Goal: Use online tool/utility: Utilize a website feature to perform a specific function

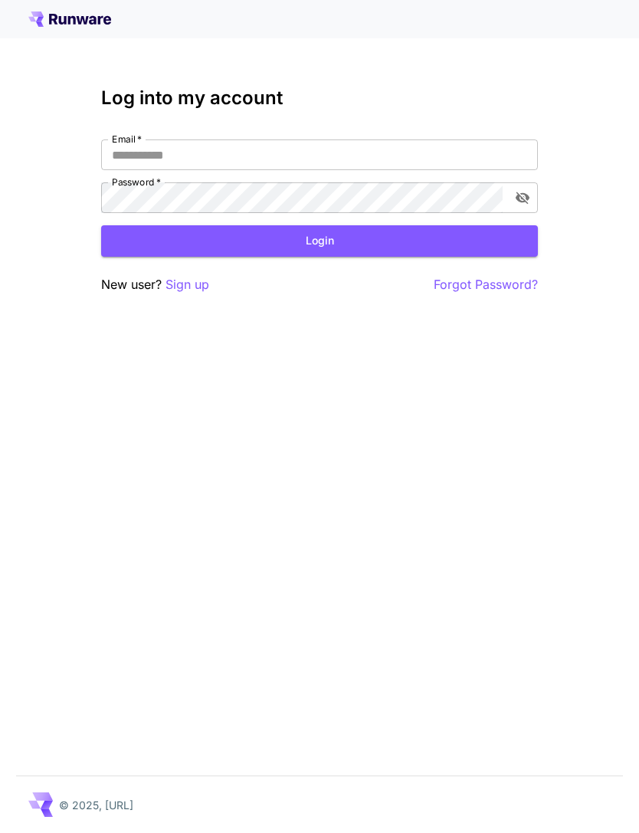
click at [402, 158] on input "Email   *" at bounding box center [319, 154] width 437 height 31
click at [152, 153] on input "**********" at bounding box center [319, 154] width 437 height 31
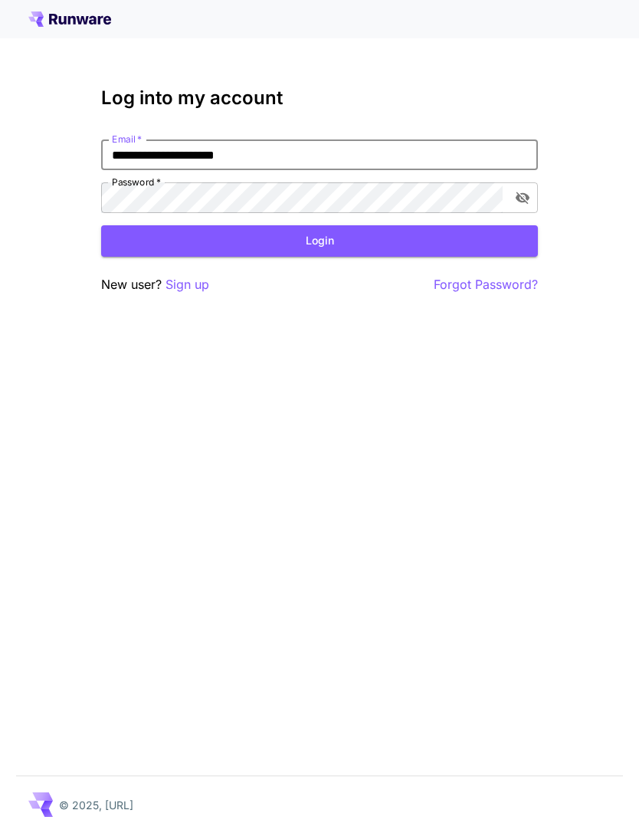
type input "**********"
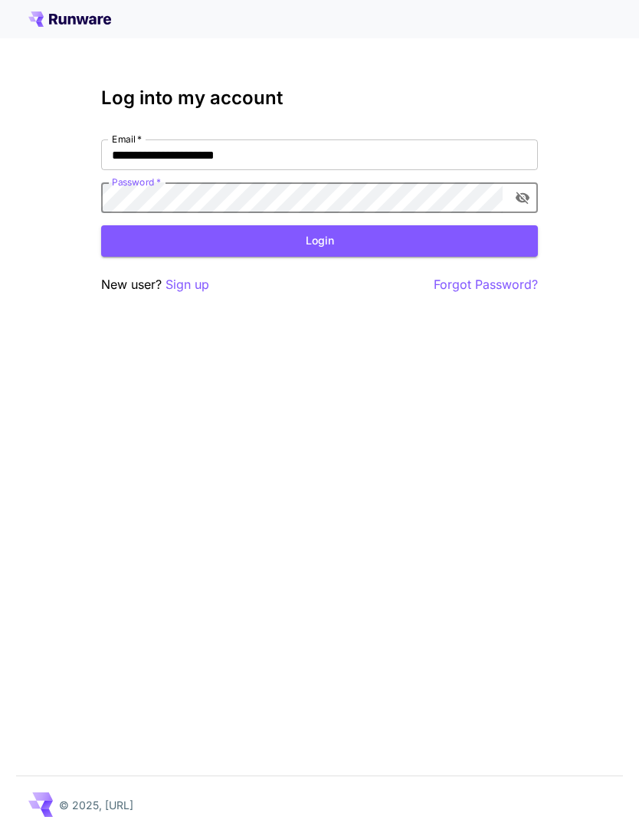
click at [354, 240] on button "Login" at bounding box center [319, 240] width 437 height 31
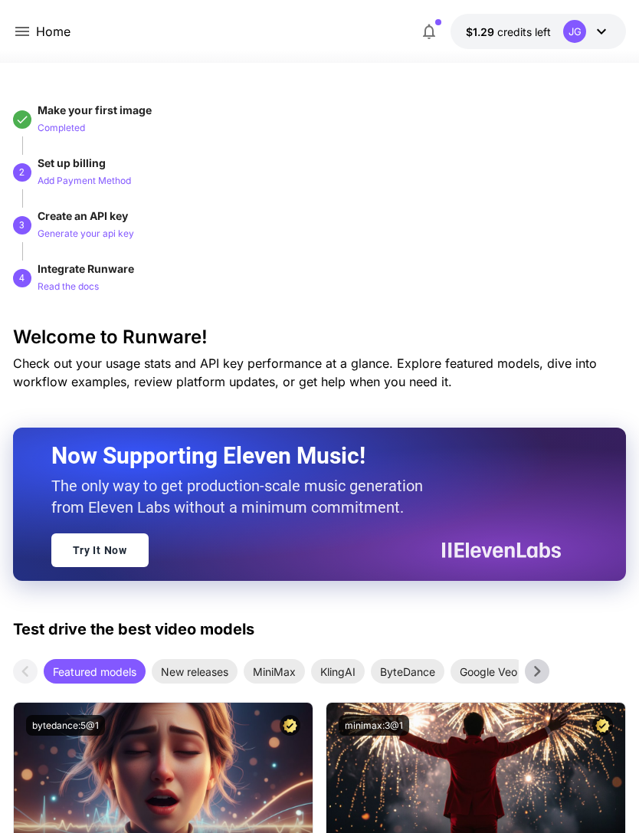
click at [28, 34] on icon at bounding box center [22, 31] width 18 height 18
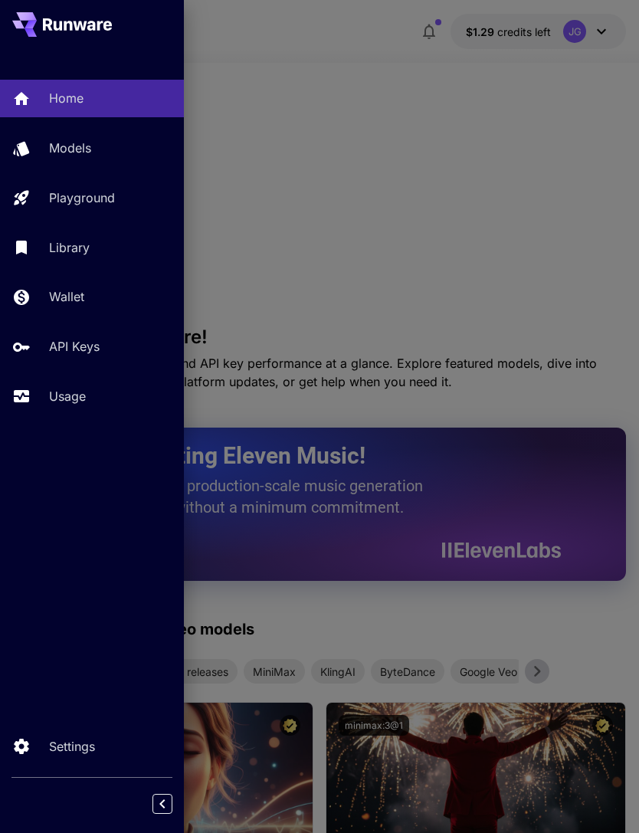
click at [74, 409] on link "Usage" at bounding box center [92, 397] width 184 height 38
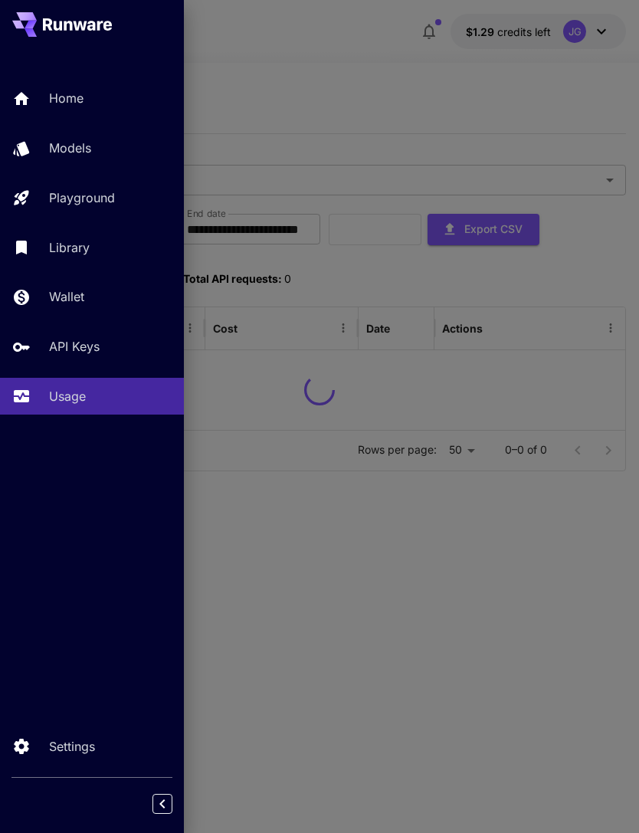
click at [437, 111] on div at bounding box center [319, 416] width 639 height 833
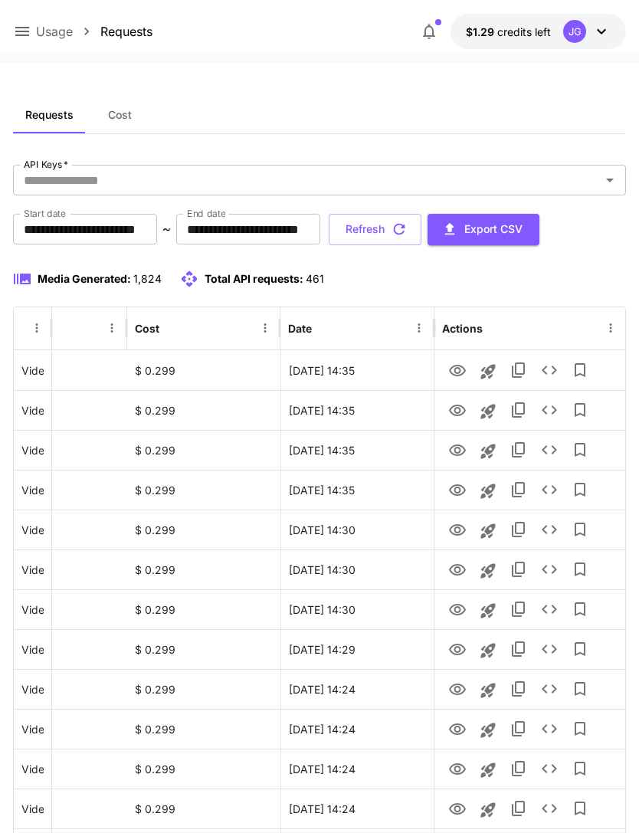
scroll to position [0, 78]
click at [464, 375] on icon "View" at bounding box center [457, 371] width 18 height 18
click at [461, 533] on icon "View" at bounding box center [457, 529] width 17 height 11
click at [458, 573] on icon "View" at bounding box center [457, 569] width 17 height 11
click at [461, 527] on icon "View" at bounding box center [457, 530] width 18 height 18
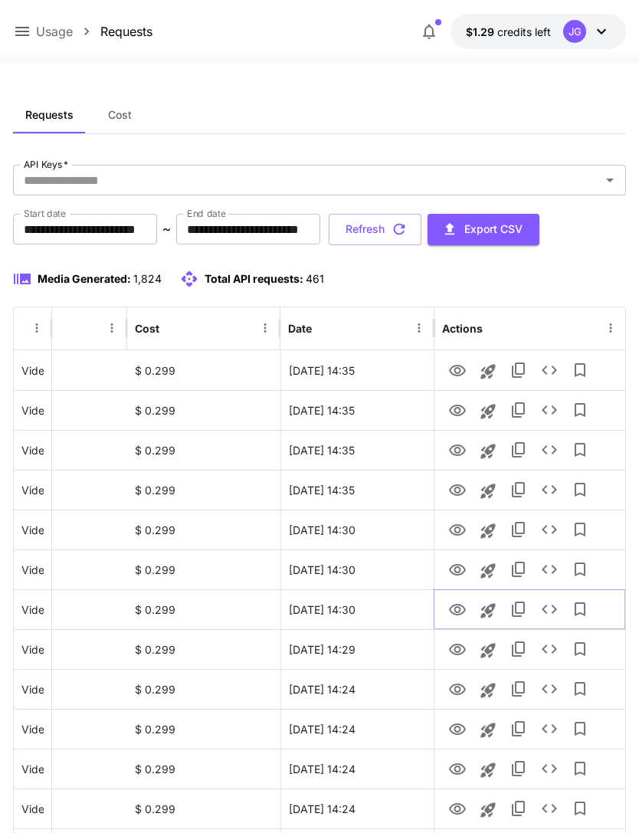
click at [455, 610] on icon "View" at bounding box center [457, 609] width 17 height 11
click at [461, 650] on icon "View" at bounding box center [457, 650] width 18 height 18
click at [464, 605] on icon "View" at bounding box center [457, 610] width 18 height 18
click at [461, 567] on icon "View" at bounding box center [457, 570] width 18 height 18
click at [461, 694] on icon "View" at bounding box center [457, 690] width 18 height 18
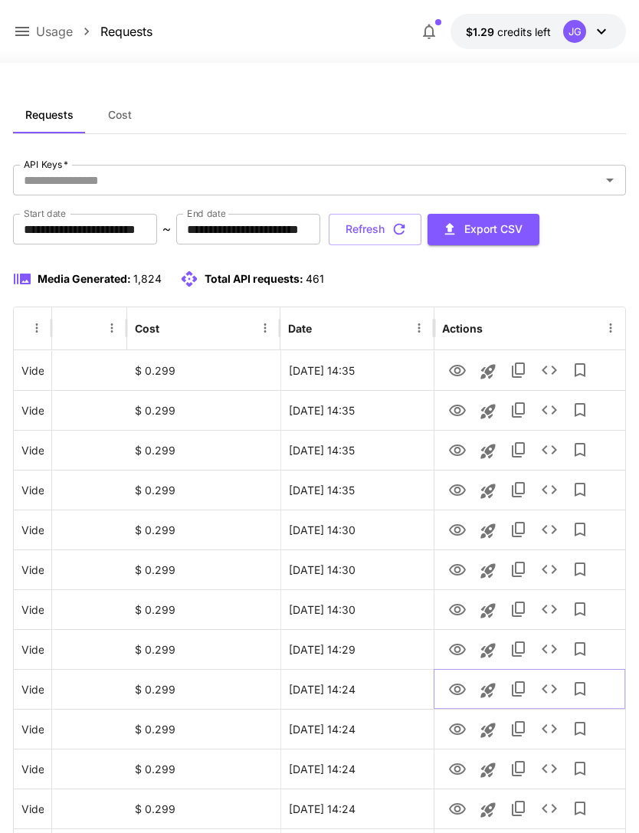
click at [493, 693] on icon "Launch in playground" at bounding box center [488, 690] width 18 height 18
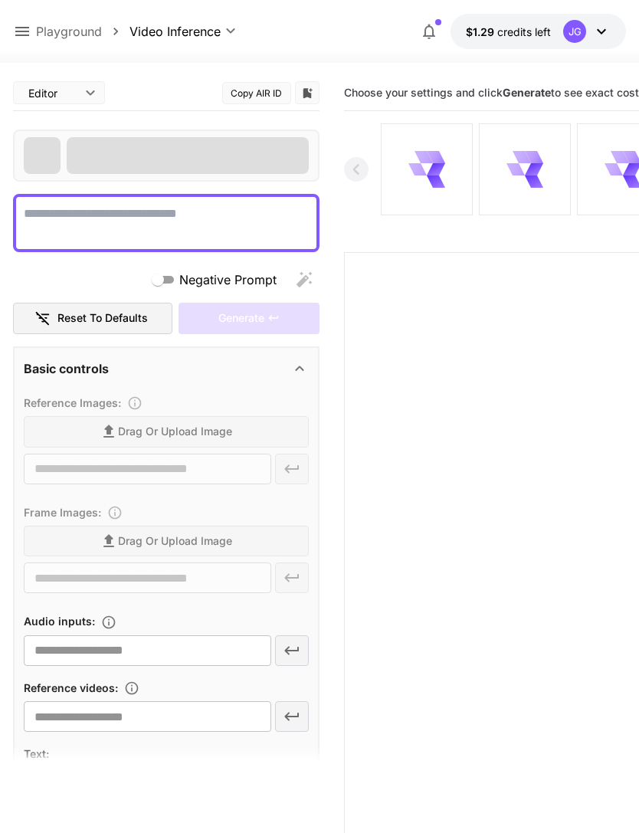
type textarea "**********"
type input "**********"
type input "****"
type input "*"
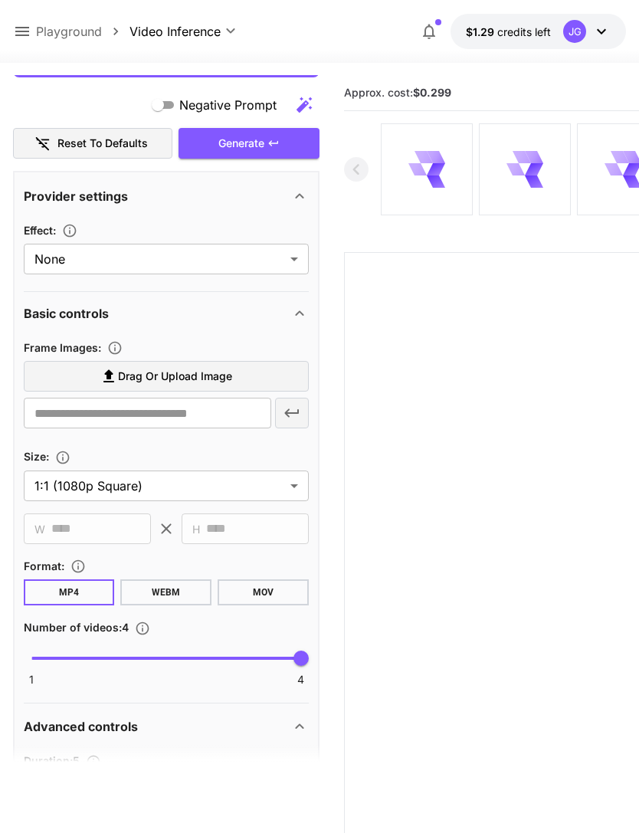
scroll to position [418, 0]
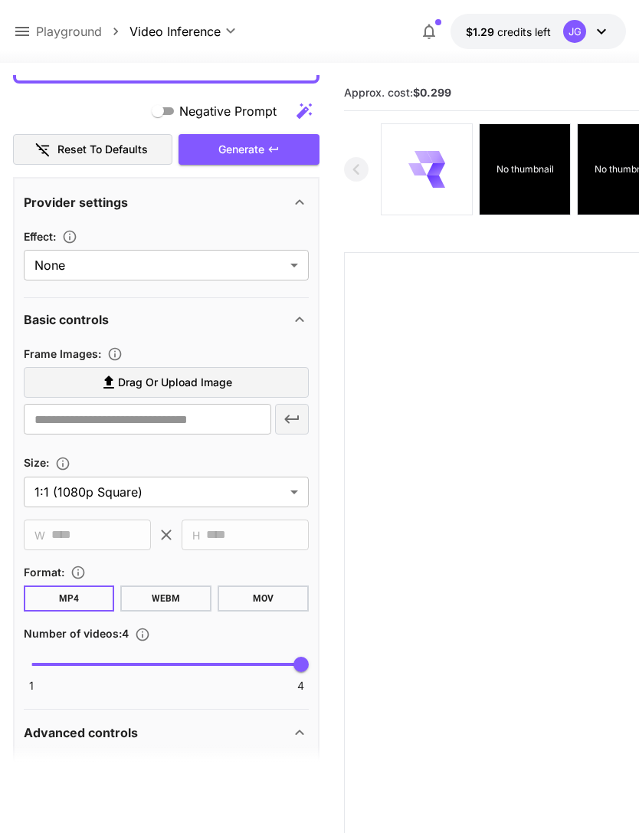
click at [248, 377] on label "Drag or upload image" at bounding box center [166, 382] width 285 height 31
click at [0, 0] on input "Drag or upload image" at bounding box center [0, 0] width 0 height 0
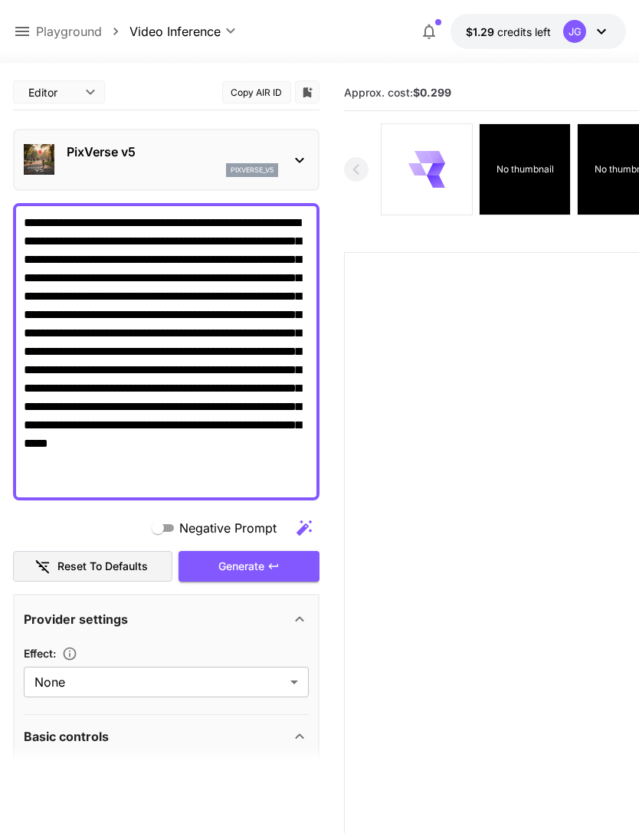
scroll to position [0, 0]
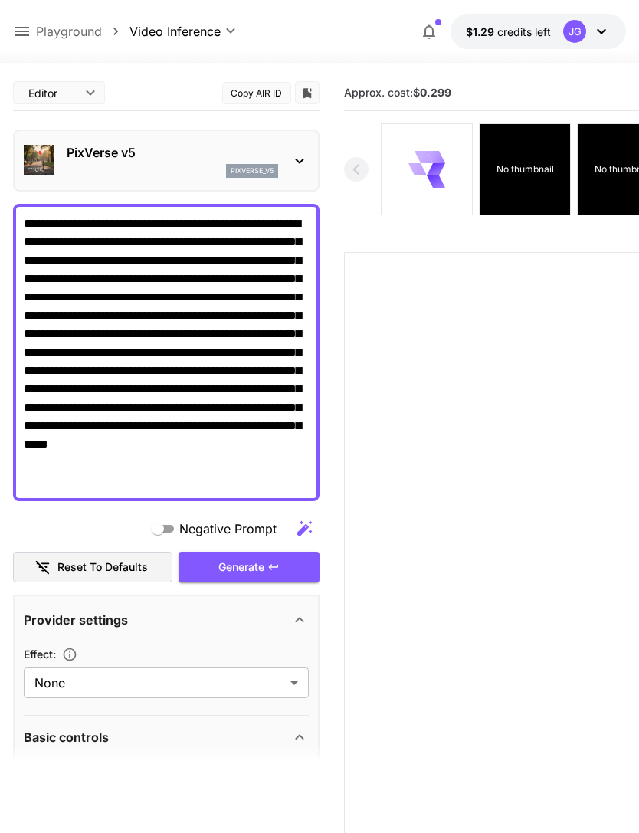
click at [225, 219] on textarea "**********" at bounding box center [166, 353] width 285 height 276
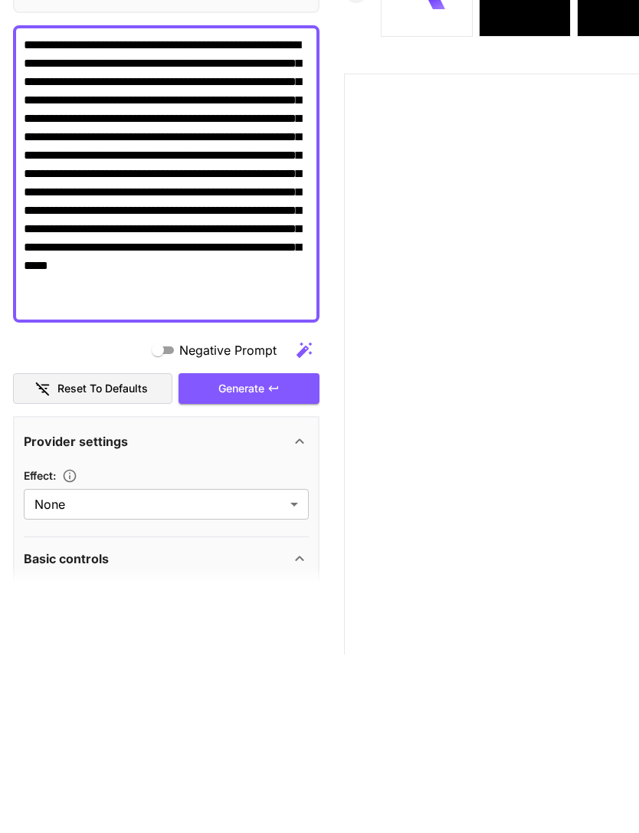
type input "**********"
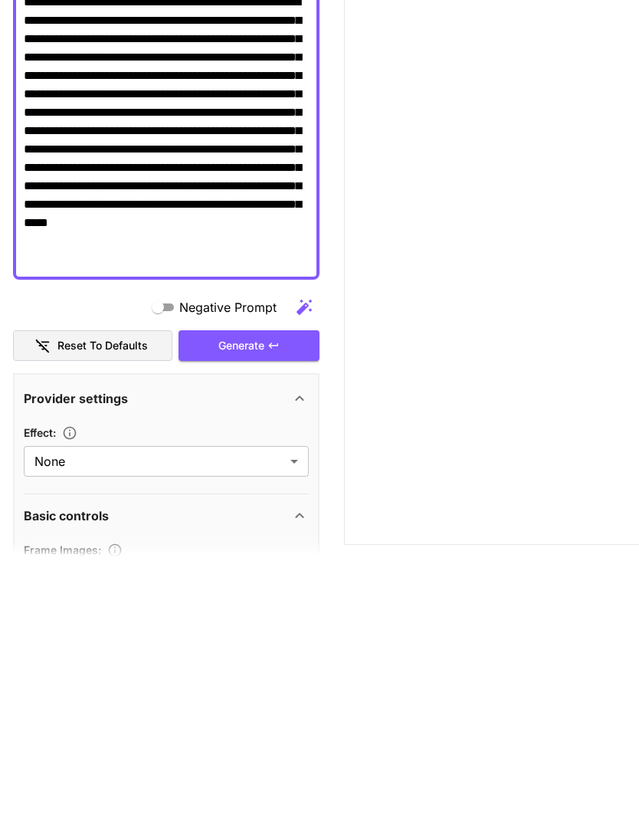
scroll to position [121, 0]
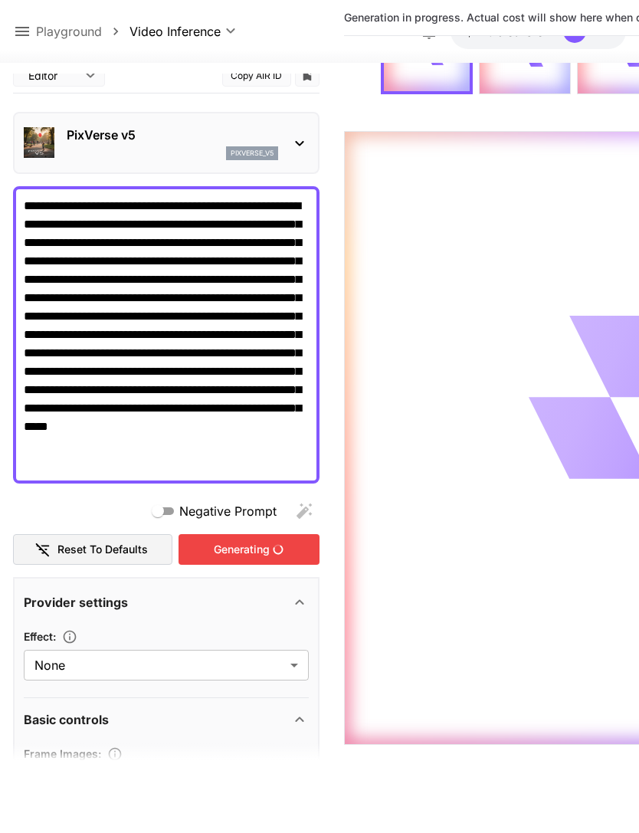
click at [25, 36] on icon at bounding box center [22, 31] width 14 height 9
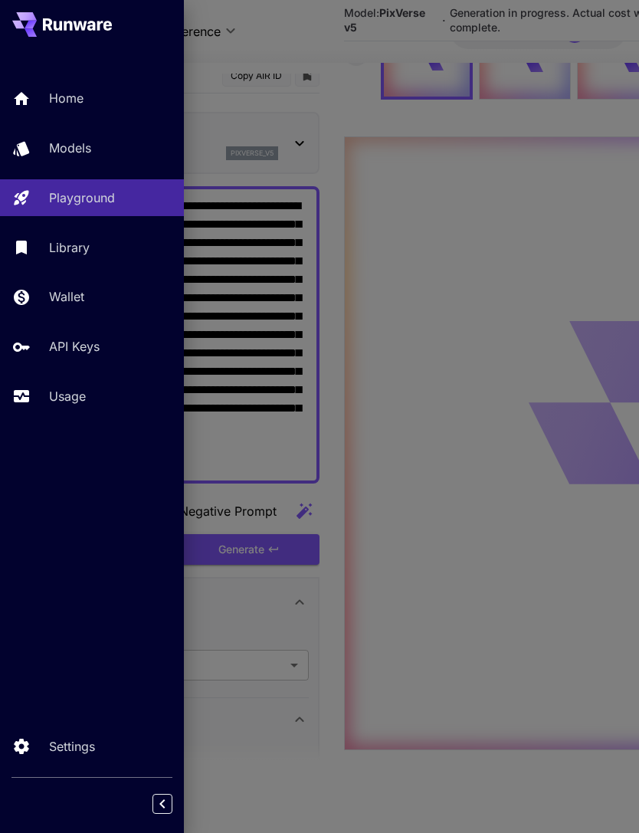
click at [79, 403] on p "Usage" at bounding box center [67, 396] width 37 height 18
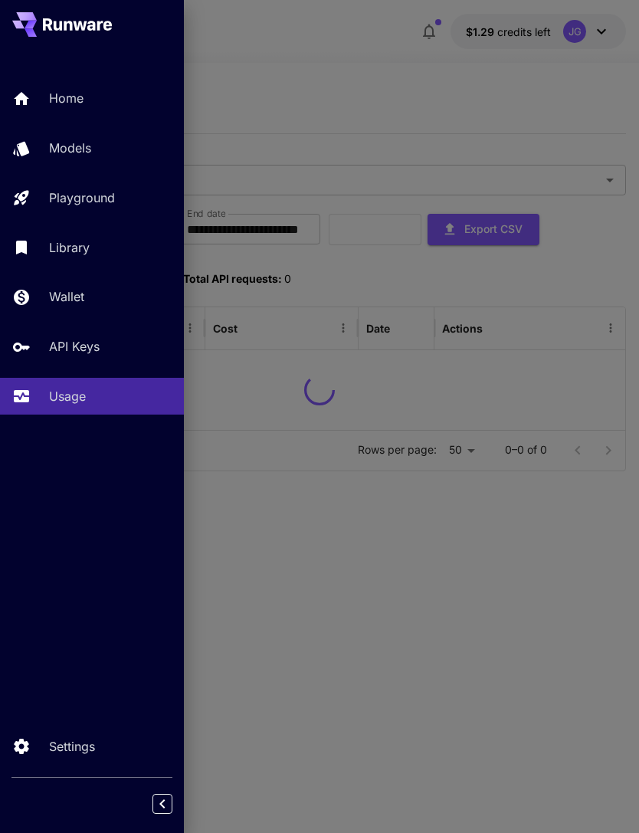
click at [342, 114] on div at bounding box center [319, 416] width 639 height 833
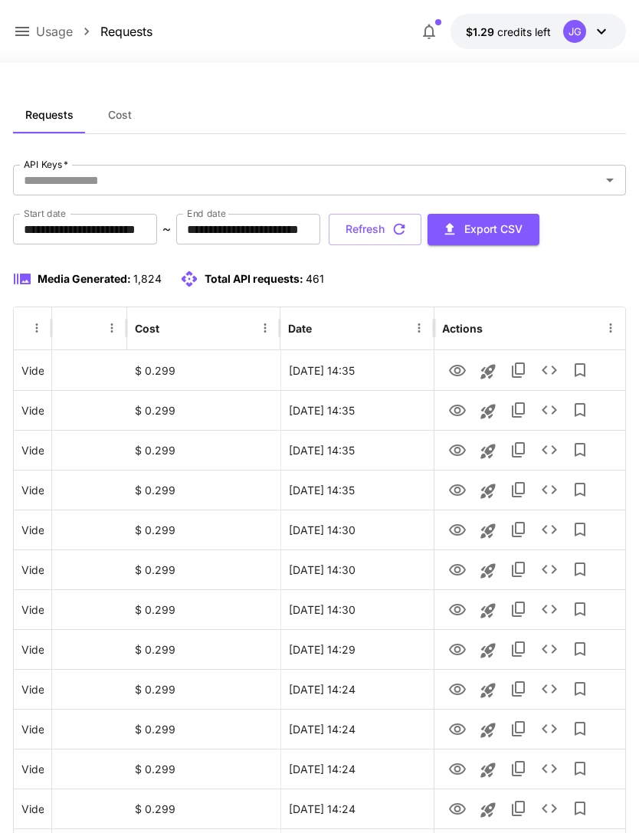
scroll to position [0, 78]
click at [408, 232] on icon "button" at bounding box center [399, 229] width 17 height 17
click at [422, 224] on button "Refresh" at bounding box center [375, 229] width 93 height 31
click at [459, 414] on icon "View" at bounding box center [457, 410] width 17 height 11
click at [461, 369] on icon "View" at bounding box center [457, 371] width 18 height 18
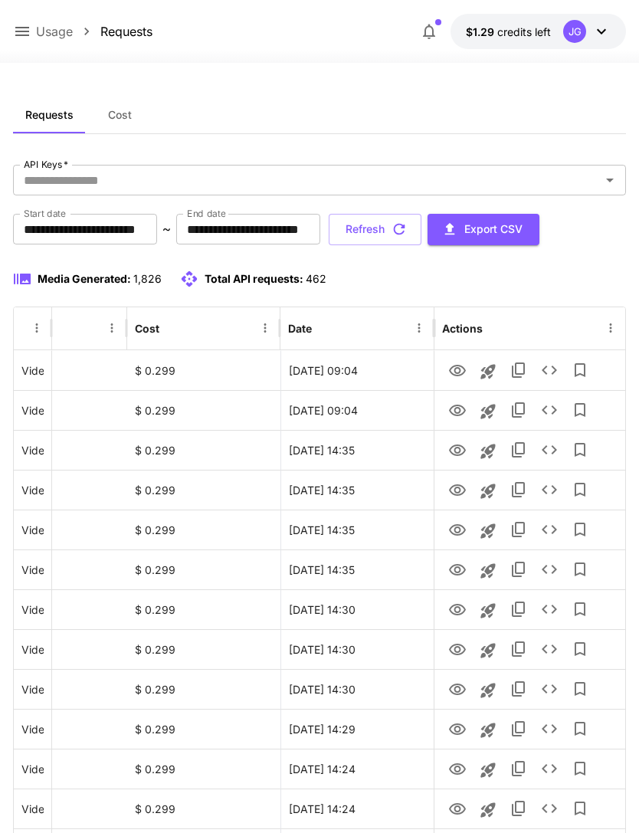
click at [422, 232] on button "Refresh" at bounding box center [375, 229] width 93 height 31
click at [422, 233] on button "Refresh" at bounding box center [375, 229] width 93 height 31
click at [459, 412] on icon "View" at bounding box center [457, 410] width 17 height 11
click at [408, 231] on icon "button" at bounding box center [399, 229] width 17 height 17
click at [458, 413] on icon "View" at bounding box center [457, 410] width 17 height 11
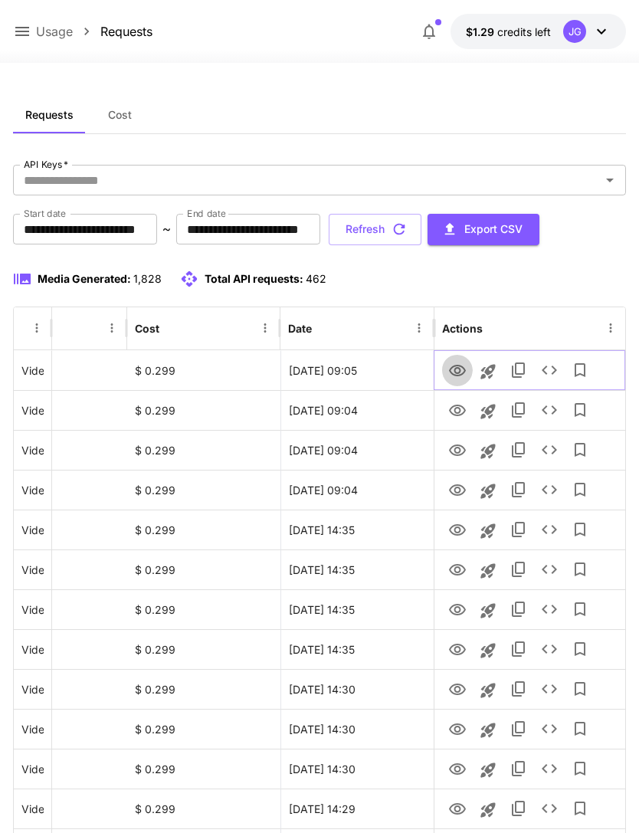
click at [466, 376] on icon "View" at bounding box center [457, 371] width 18 height 18
click at [18, 34] on icon at bounding box center [22, 31] width 18 height 18
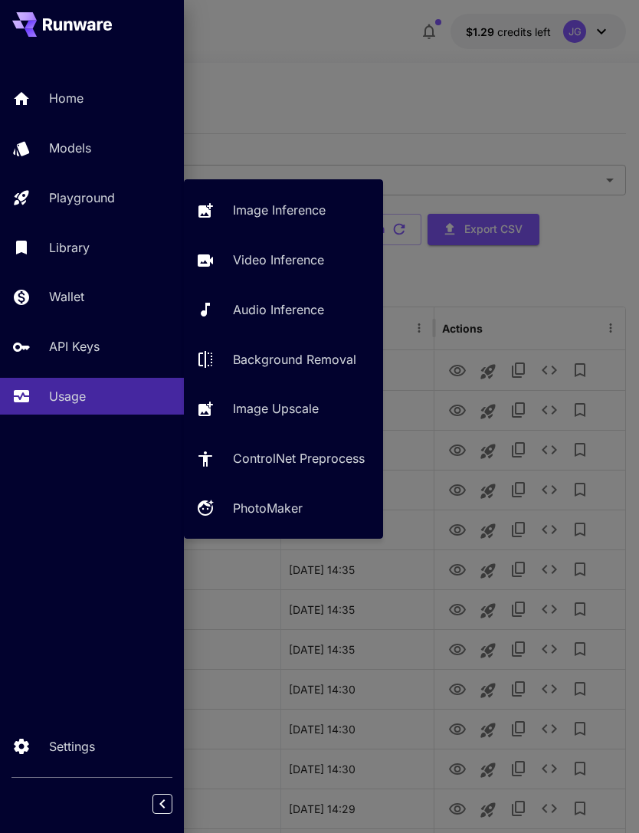
click at [111, 199] on p "Playground" at bounding box center [82, 198] width 66 height 18
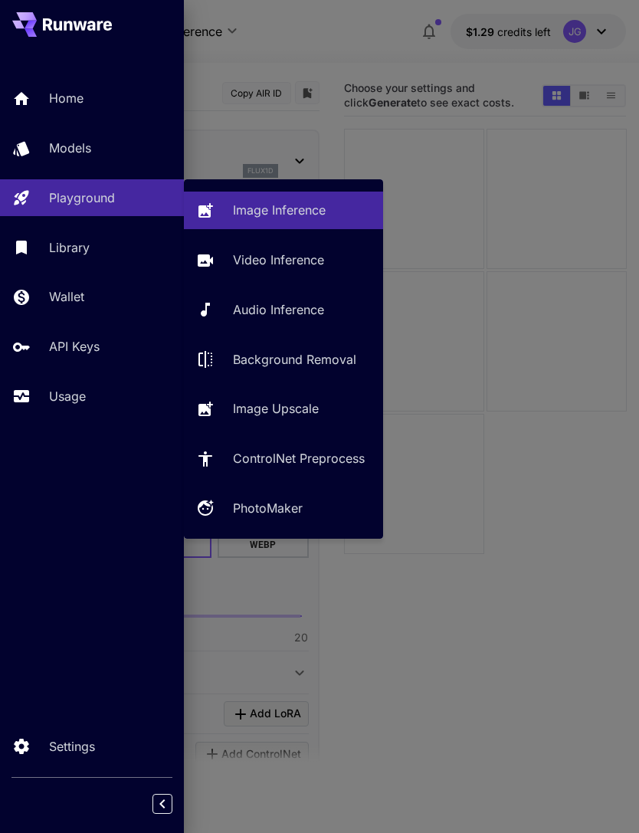
click at [281, 265] on p "Video Inference" at bounding box center [278, 260] width 91 height 18
type input "**********"
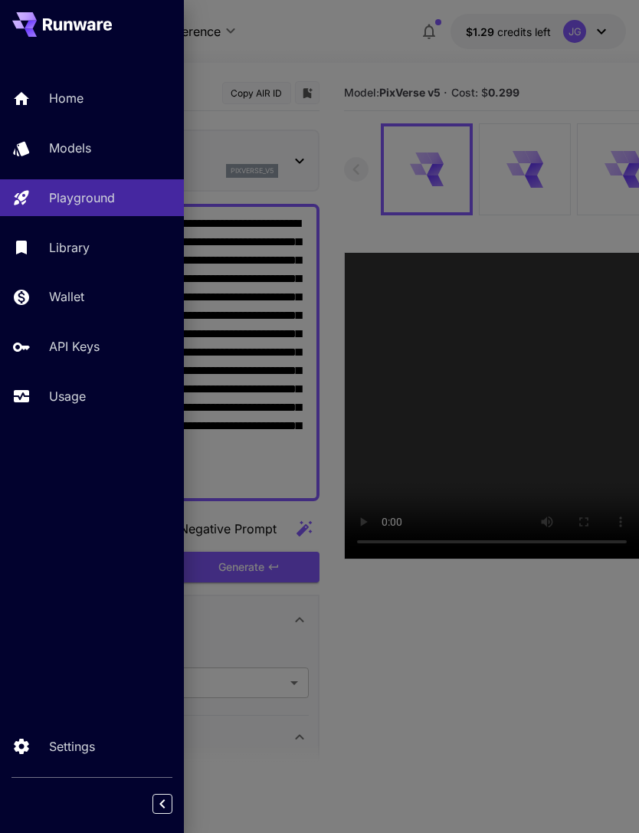
click at [392, 44] on div at bounding box center [319, 416] width 639 height 833
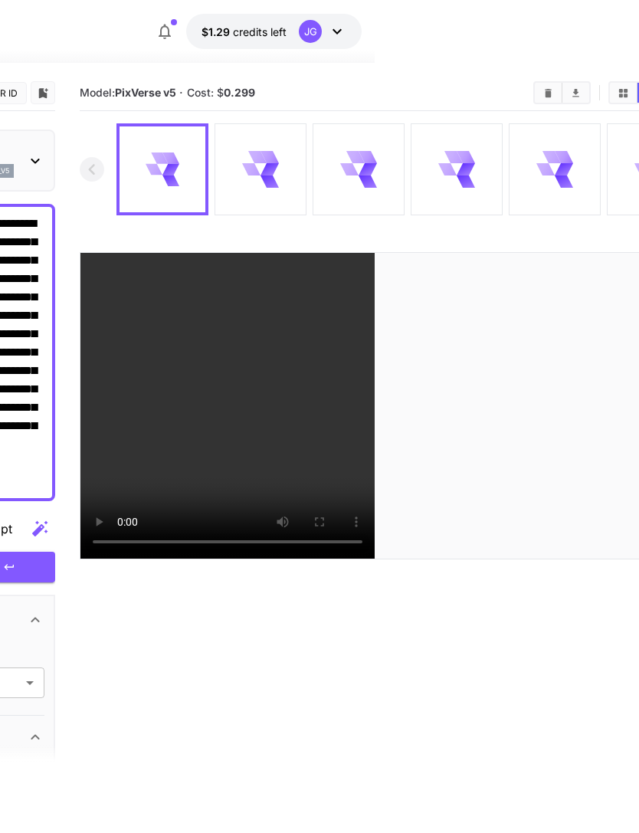
scroll to position [0, 267]
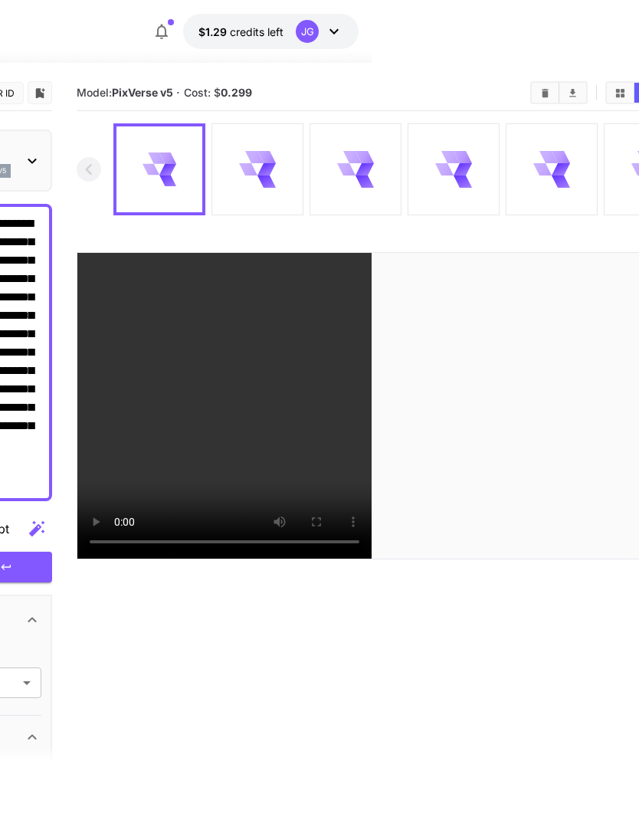
click at [392, 409] on video at bounding box center [383, 406] width 612 height 306
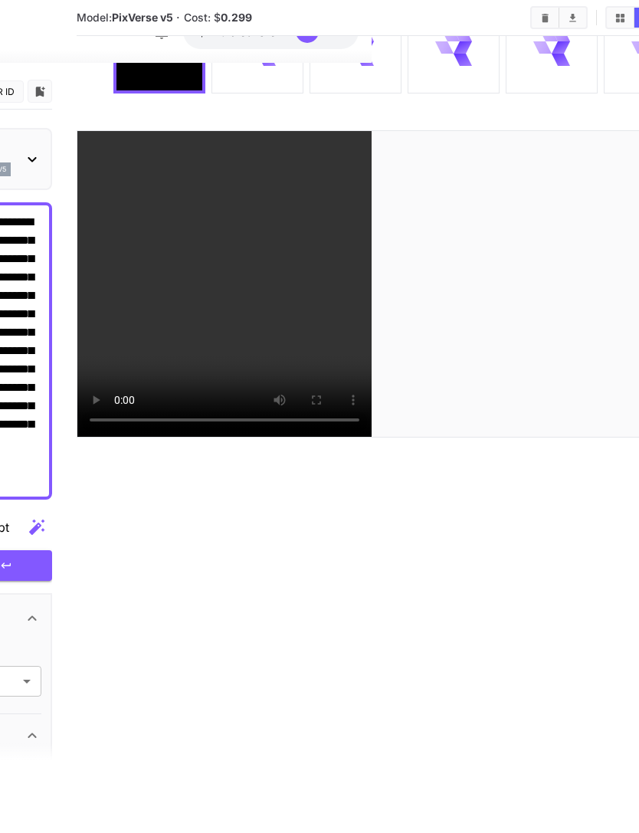
scroll to position [261, 267]
click at [520, 293] on video at bounding box center [383, 285] width 612 height 306
click at [379, 435] on video at bounding box center [383, 285] width 612 height 306
click at [507, 333] on video at bounding box center [383, 285] width 612 height 306
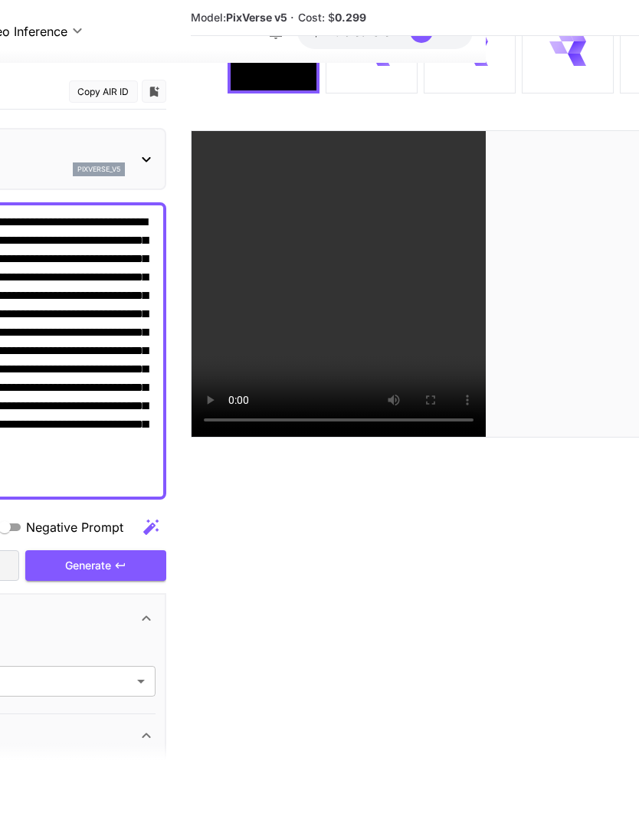
scroll to position [261, 0]
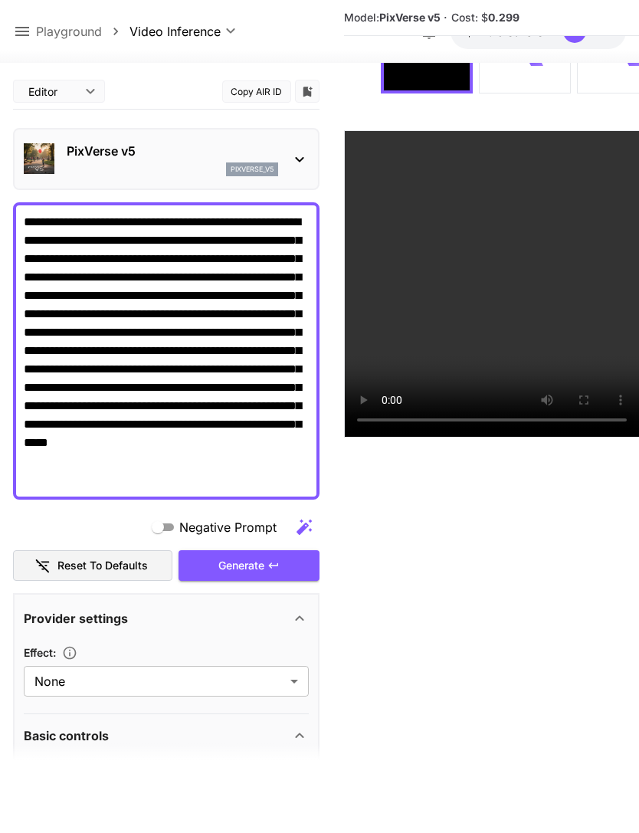
click at [30, 34] on icon at bounding box center [22, 31] width 18 height 18
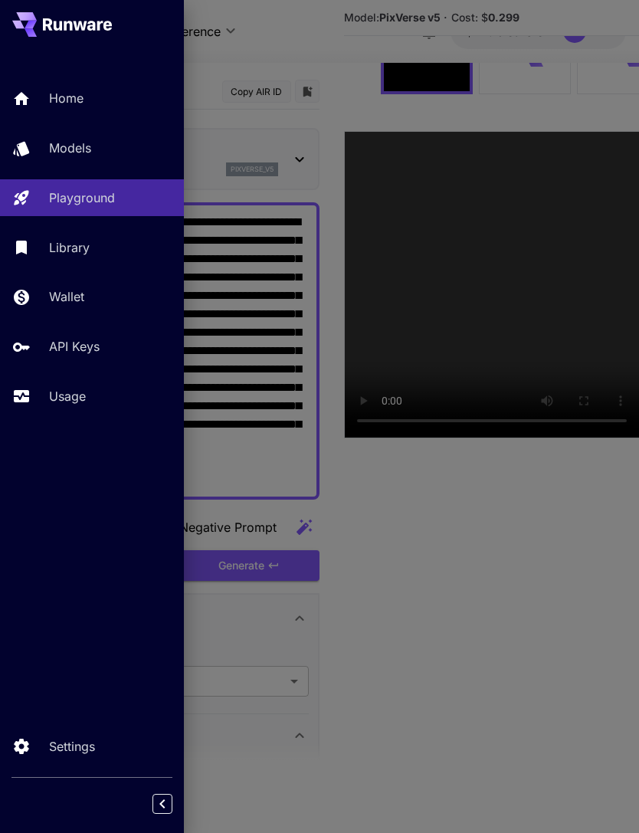
click at [86, 395] on p "Usage" at bounding box center [67, 396] width 37 height 18
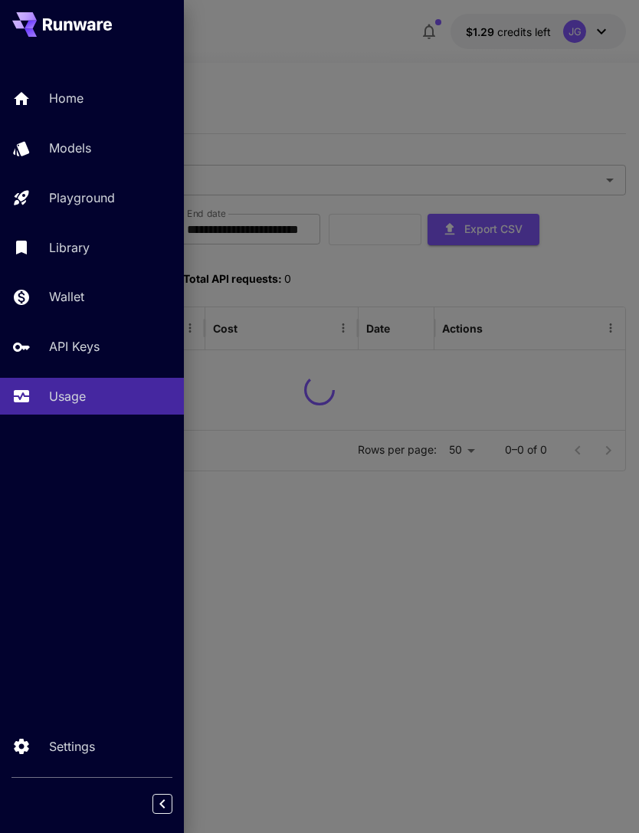
click at [395, 90] on div at bounding box center [319, 416] width 639 height 833
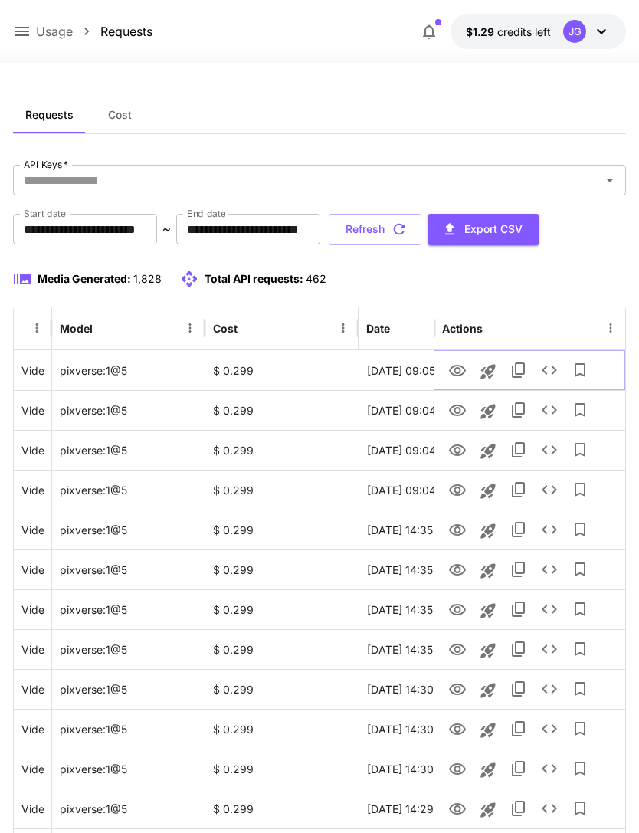
click at [457, 374] on icon "View" at bounding box center [457, 371] width 18 height 18
click at [463, 411] on icon "View" at bounding box center [457, 411] width 18 height 18
click at [461, 376] on icon "View" at bounding box center [457, 371] width 18 height 18
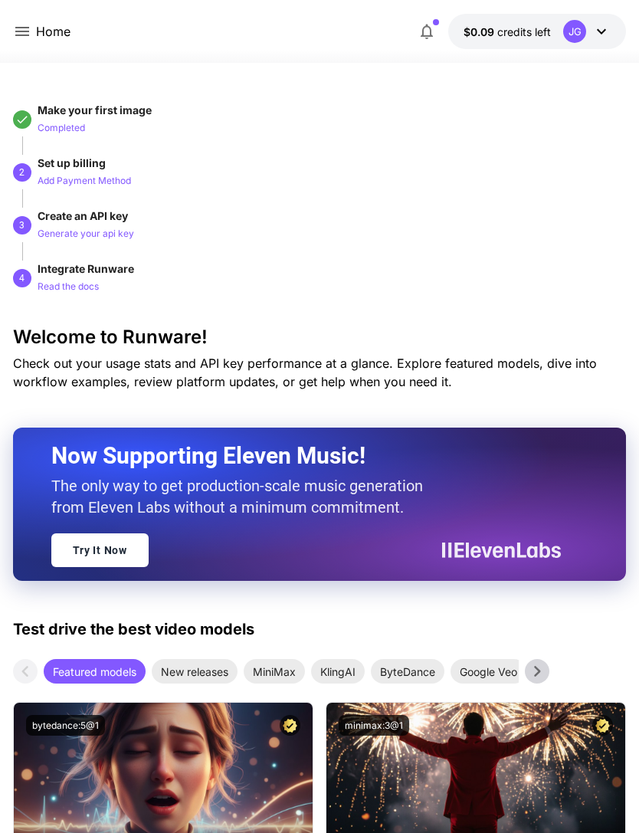
click at [25, 25] on icon at bounding box center [22, 31] width 18 height 18
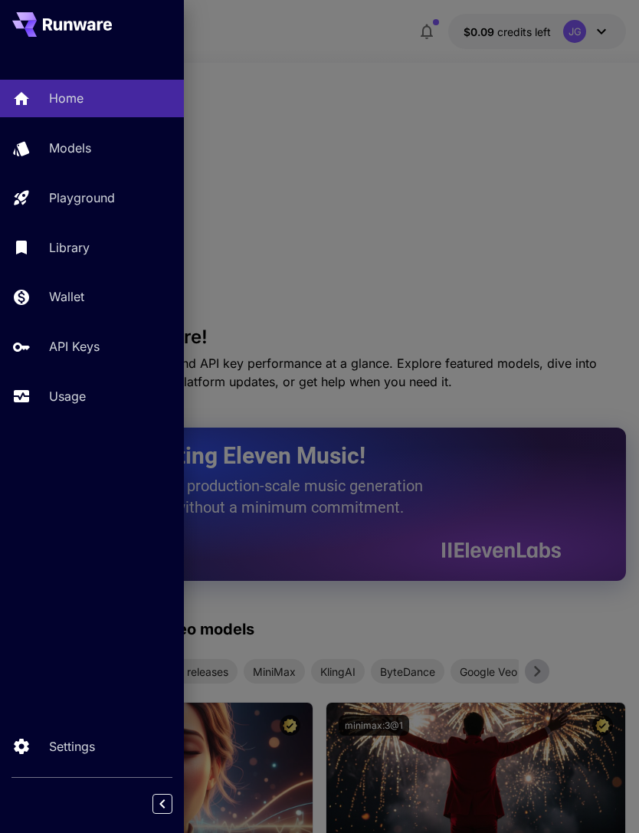
click at [71, 387] on p "Usage" at bounding box center [67, 396] width 37 height 18
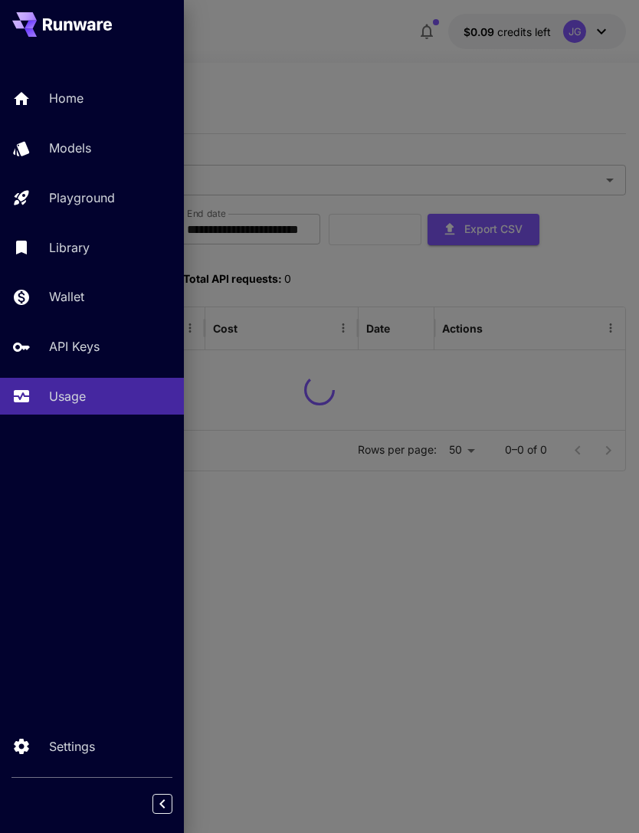
click at [310, 63] on div at bounding box center [319, 416] width 639 height 833
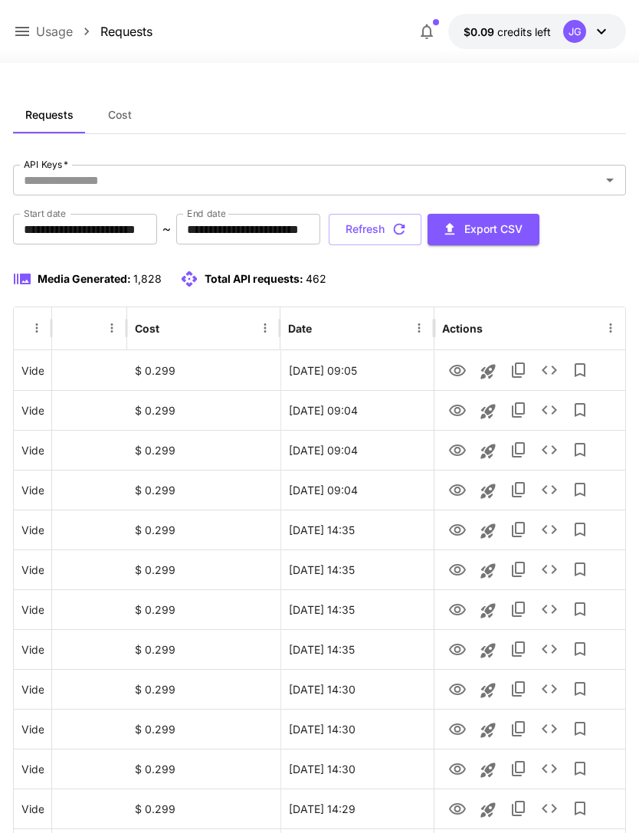
scroll to position [0, 78]
click at [457, 370] on icon "View" at bounding box center [457, 371] width 18 height 18
